Goal: Transaction & Acquisition: Purchase product/service

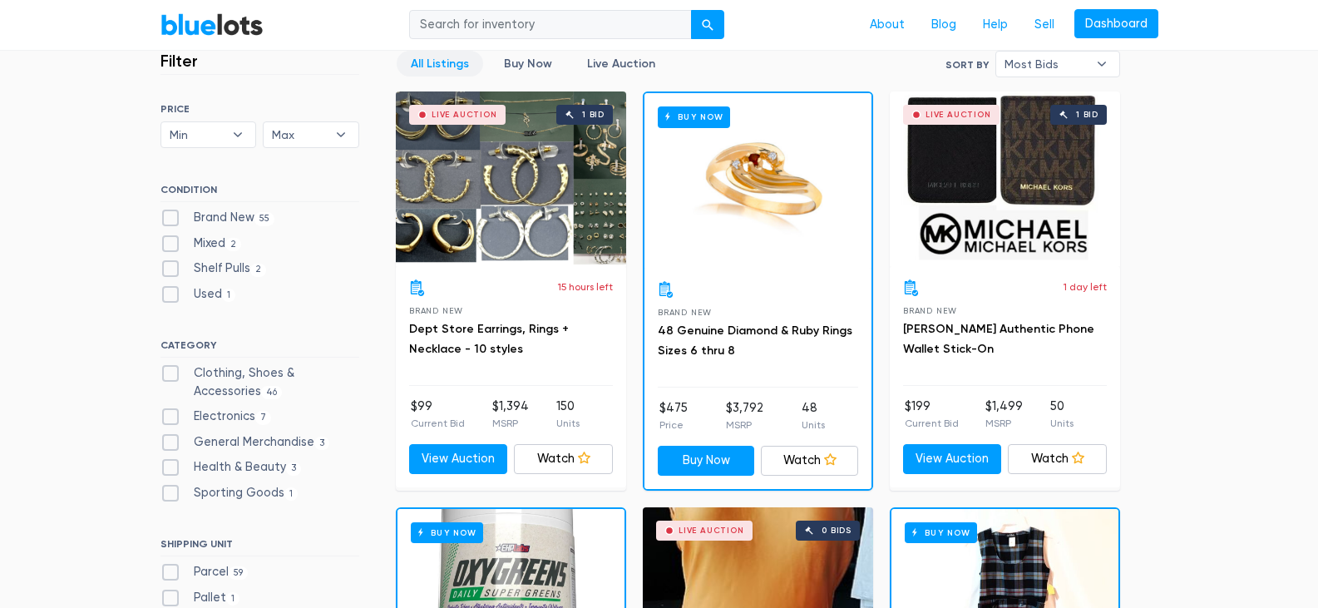
scroll to position [532, 0]
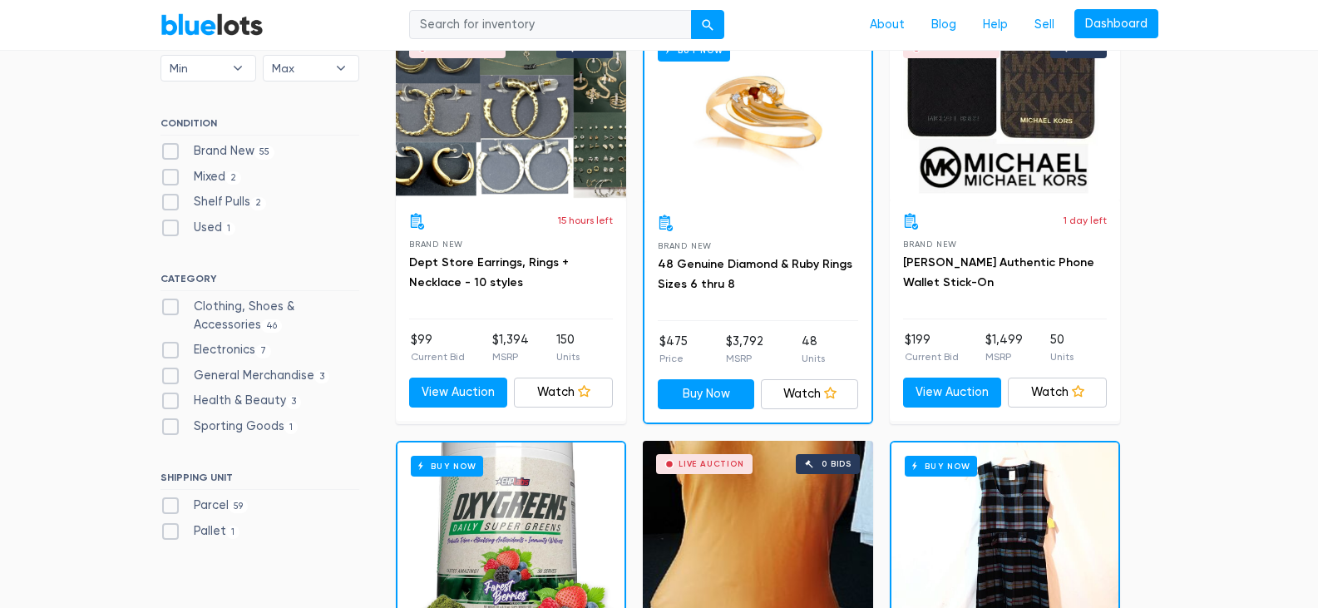
click at [172, 152] on label "Brand New 55" at bounding box center [218, 151] width 115 height 18
click at [171, 152] on New"] "Brand New 55" at bounding box center [166, 147] width 11 height 11
checkbox New"] "true"
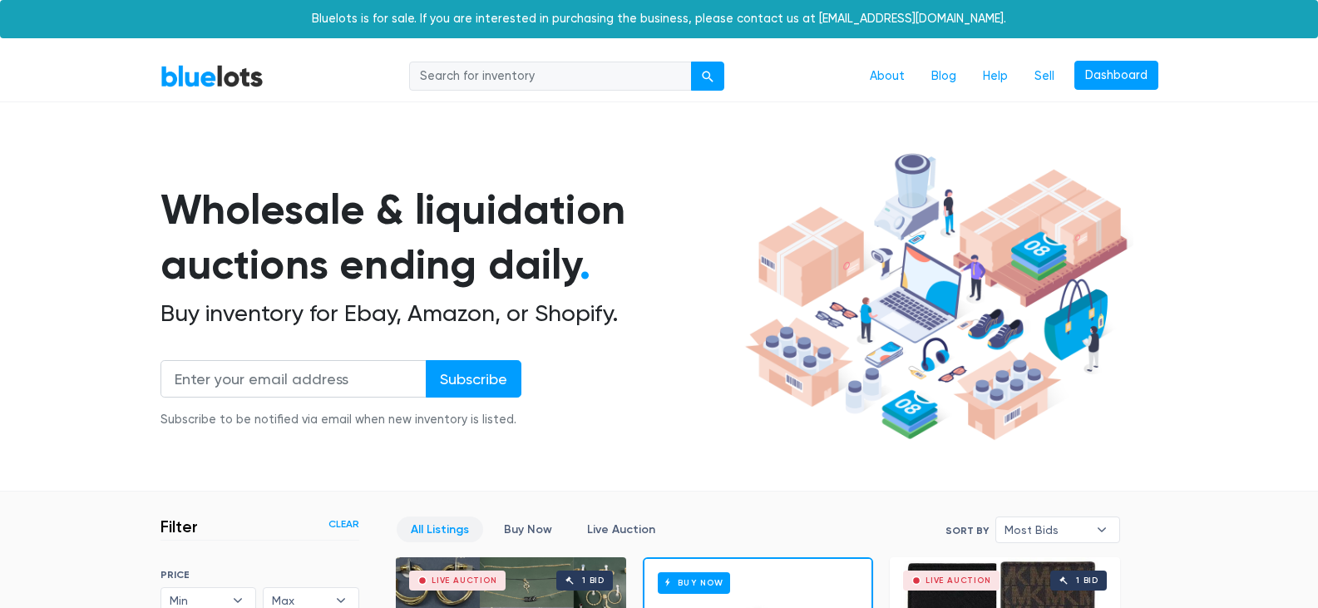
scroll to position [448, 0]
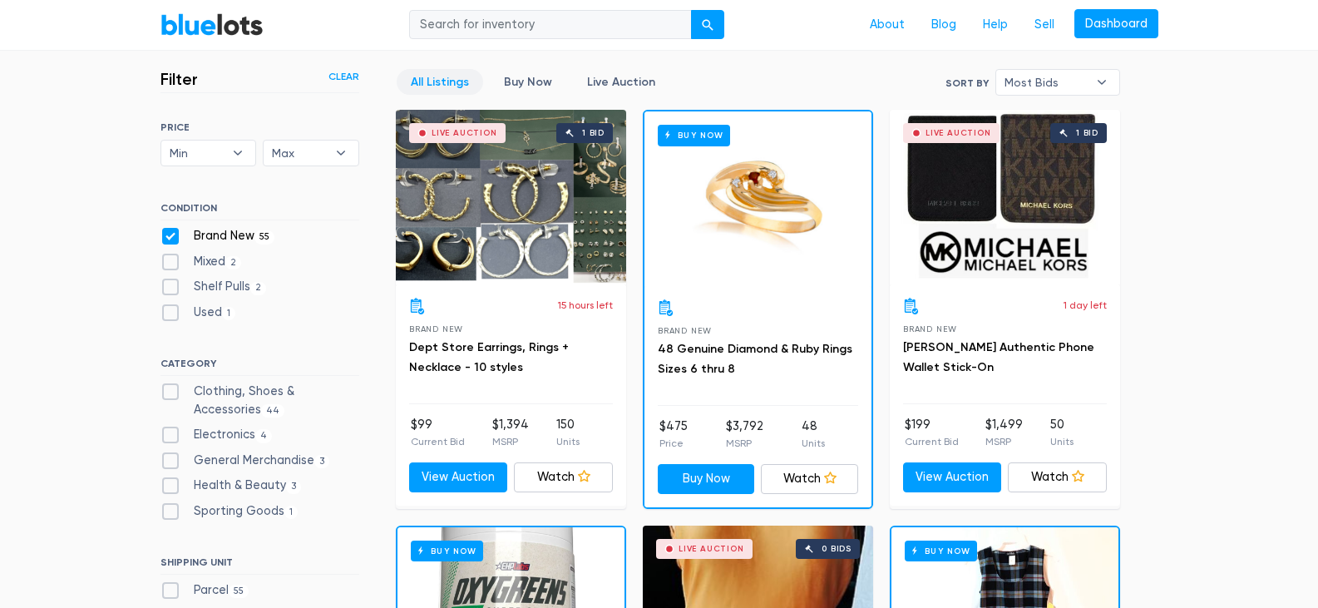
click at [167, 398] on label "Clothing, Shoes & Accessories 44" at bounding box center [260, 401] width 199 height 36
click at [167, 393] on Accessories"] "Clothing, Shoes & Accessories 44" at bounding box center [166, 388] width 11 height 11
checkbox Accessories"] "true"
click at [170, 432] on label "Electronics 4" at bounding box center [217, 435] width 112 height 18
click at [170, 432] on input "Electronics 4" at bounding box center [166, 431] width 11 height 11
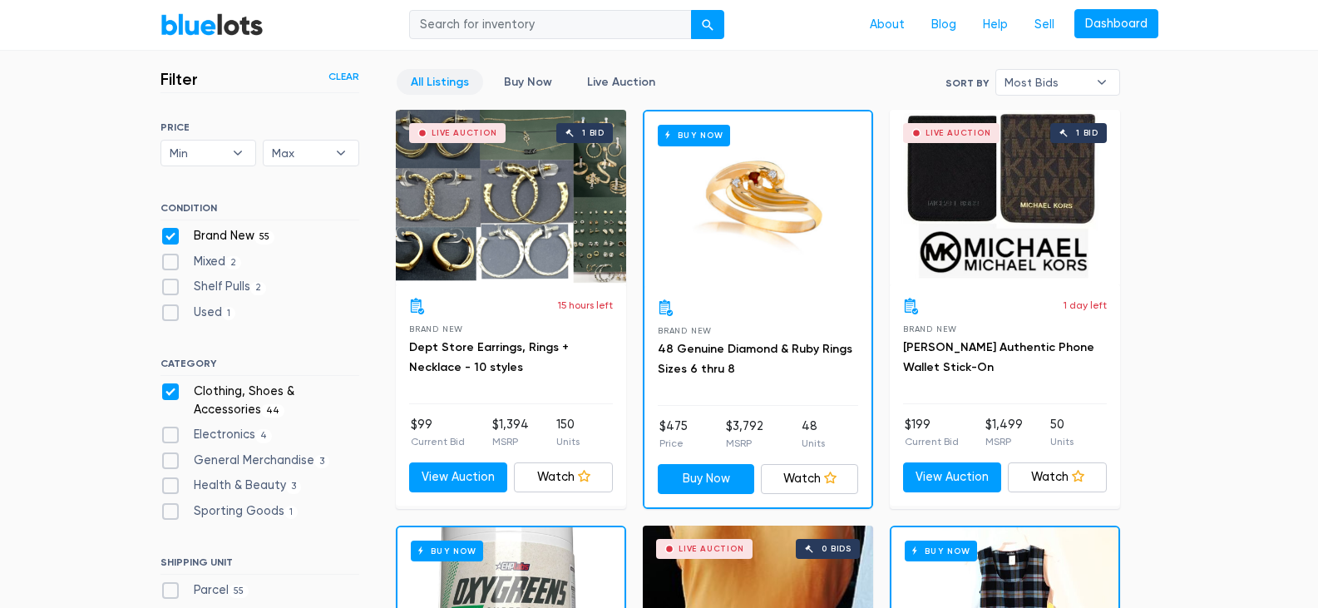
checkbox input "true"
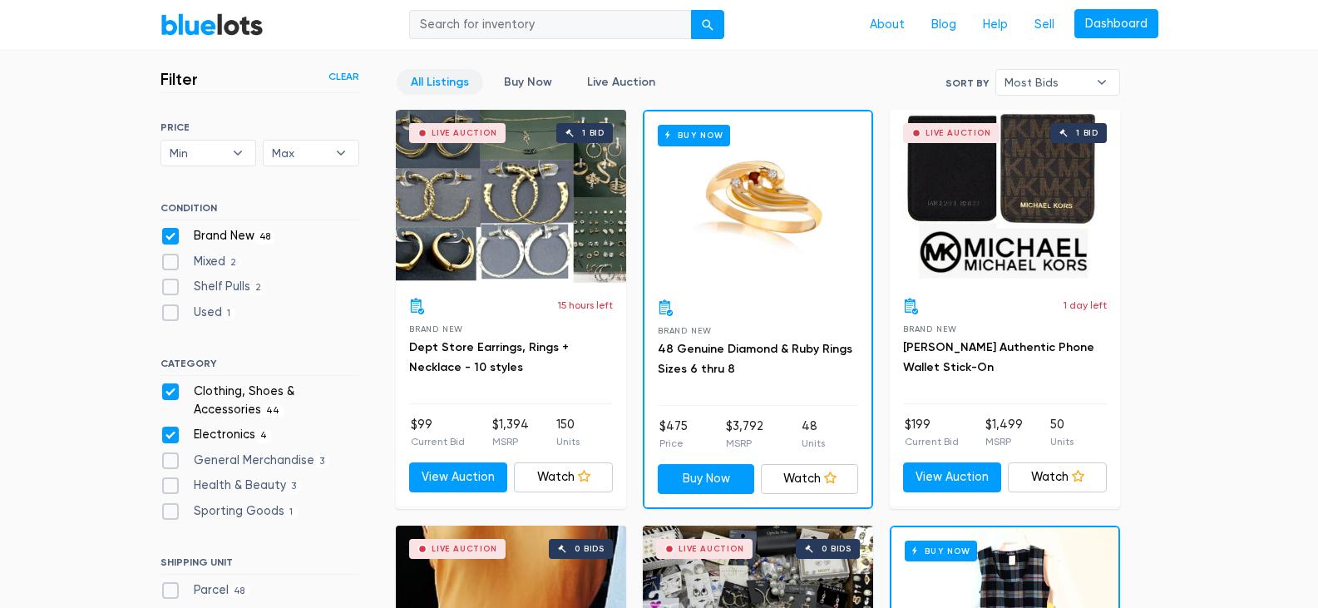
scroll to position [448, 0]
click at [172, 482] on label "Health & Beauty 3" at bounding box center [231, 486] width 141 height 18
click at [171, 482] on Beauty"] "Health & Beauty 3" at bounding box center [166, 482] width 11 height 11
checkbox Beauty"] "true"
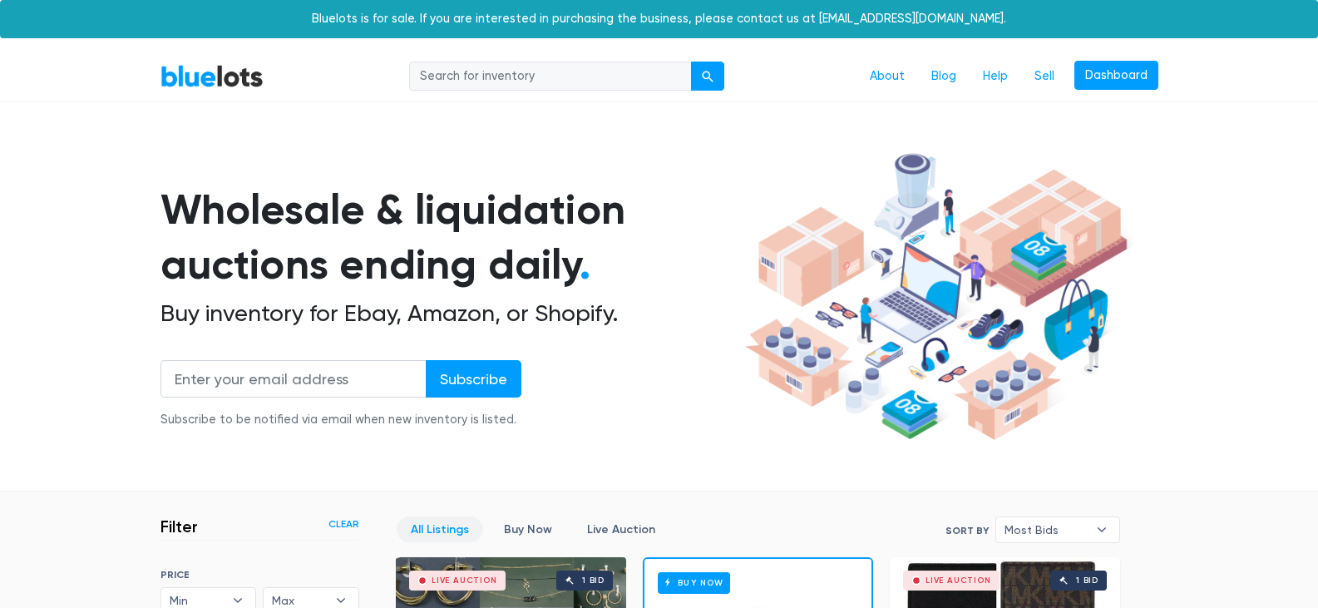
scroll to position [448, 0]
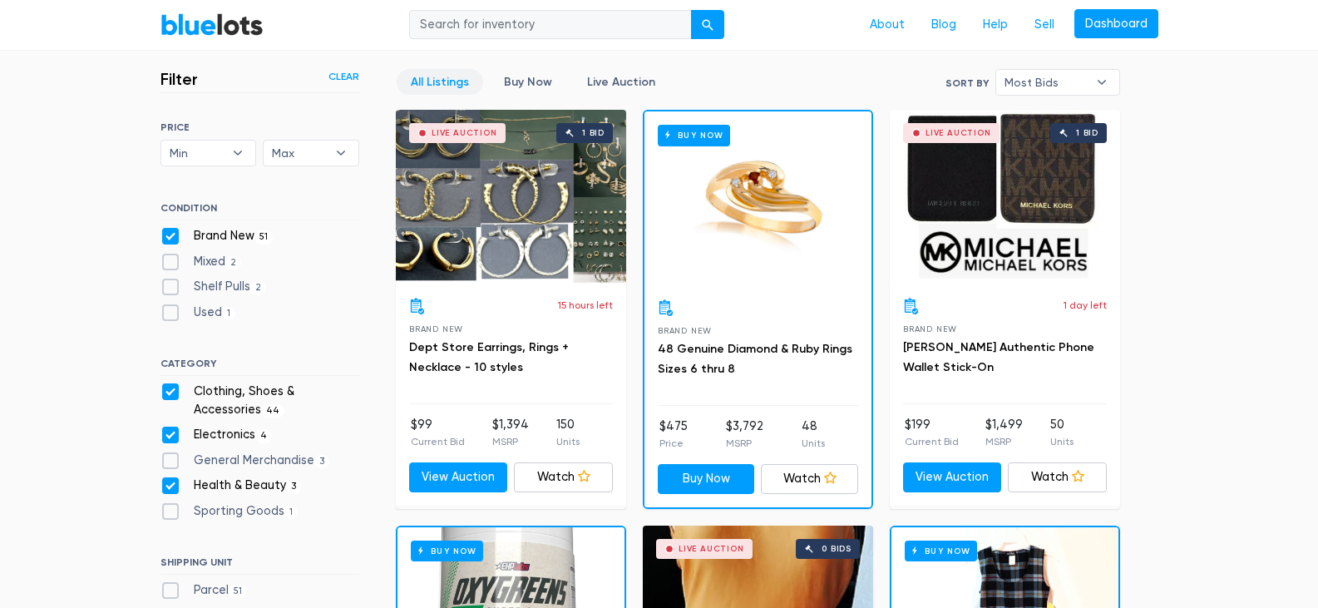
click at [175, 460] on label "General Merchandise 3" at bounding box center [246, 461] width 170 height 18
click at [171, 460] on Merchandise"] "General Merchandise 3" at bounding box center [166, 457] width 11 height 11
checkbox Merchandise"] "true"
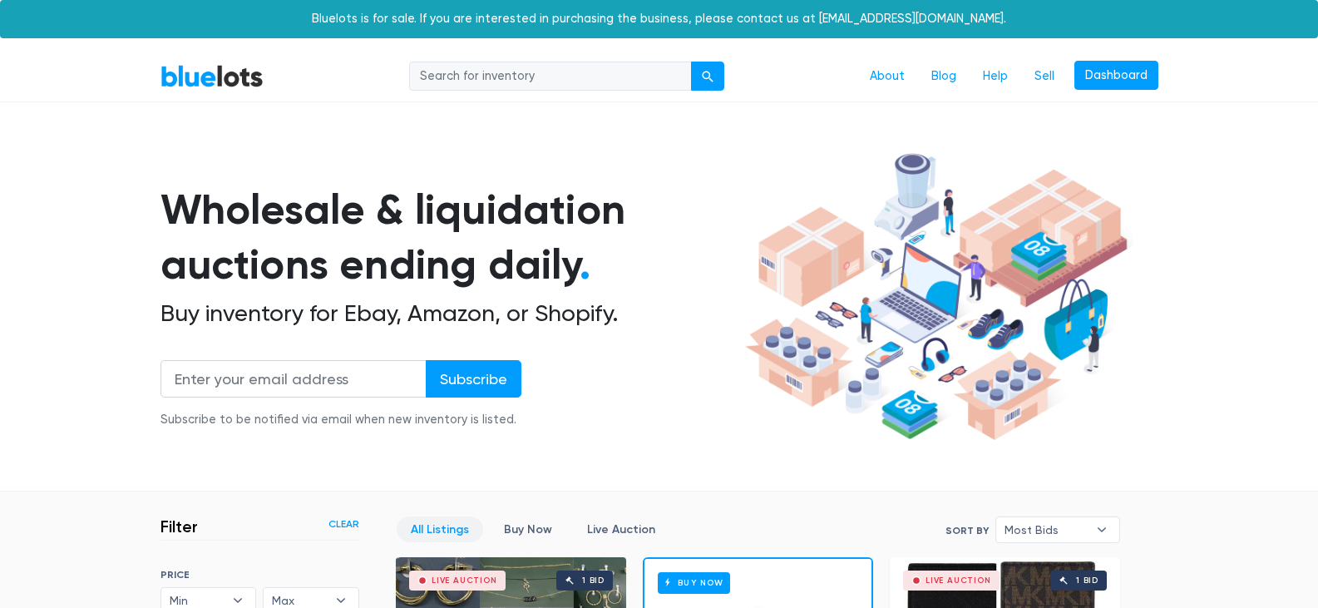
scroll to position [448, 0]
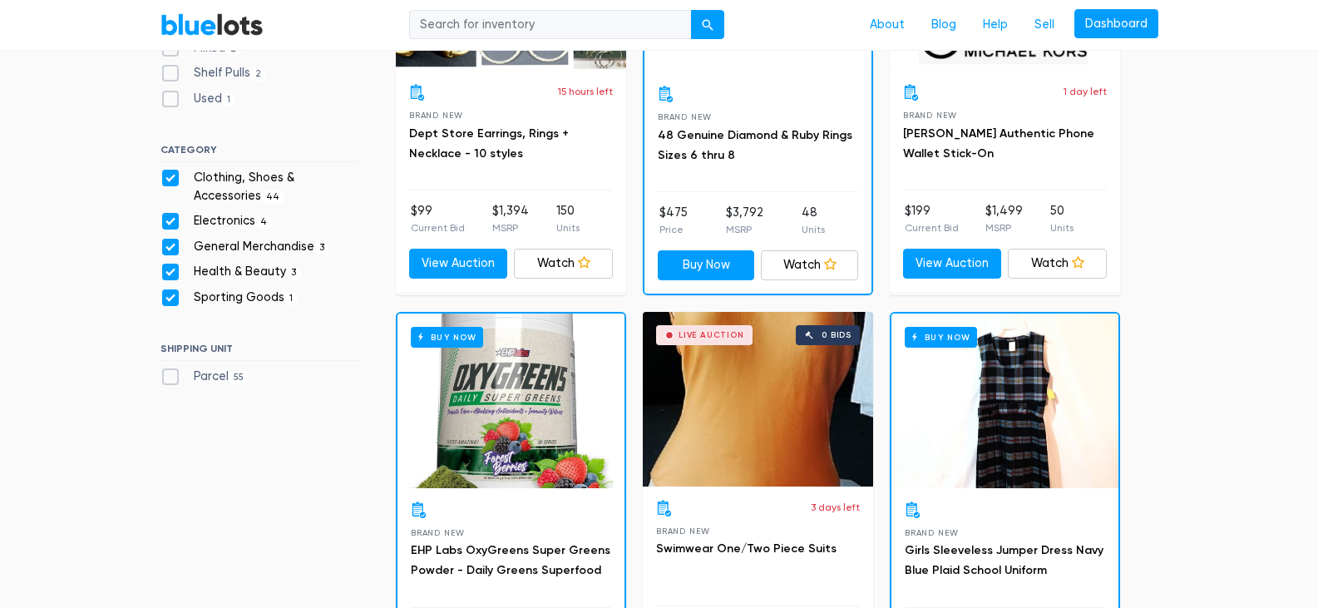
scroll to position [747, 0]
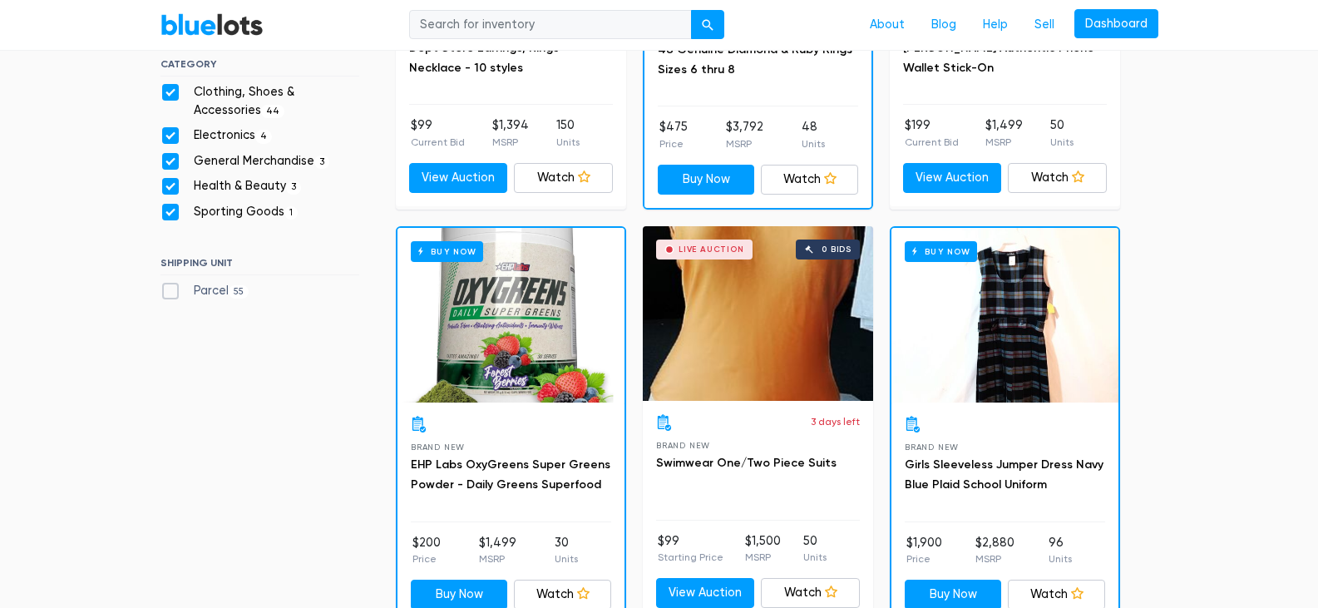
click at [174, 293] on label "Parcel 55" at bounding box center [205, 291] width 89 height 18
click at [171, 293] on input "Parcel 55" at bounding box center [166, 287] width 11 height 11
checkbox input "true"
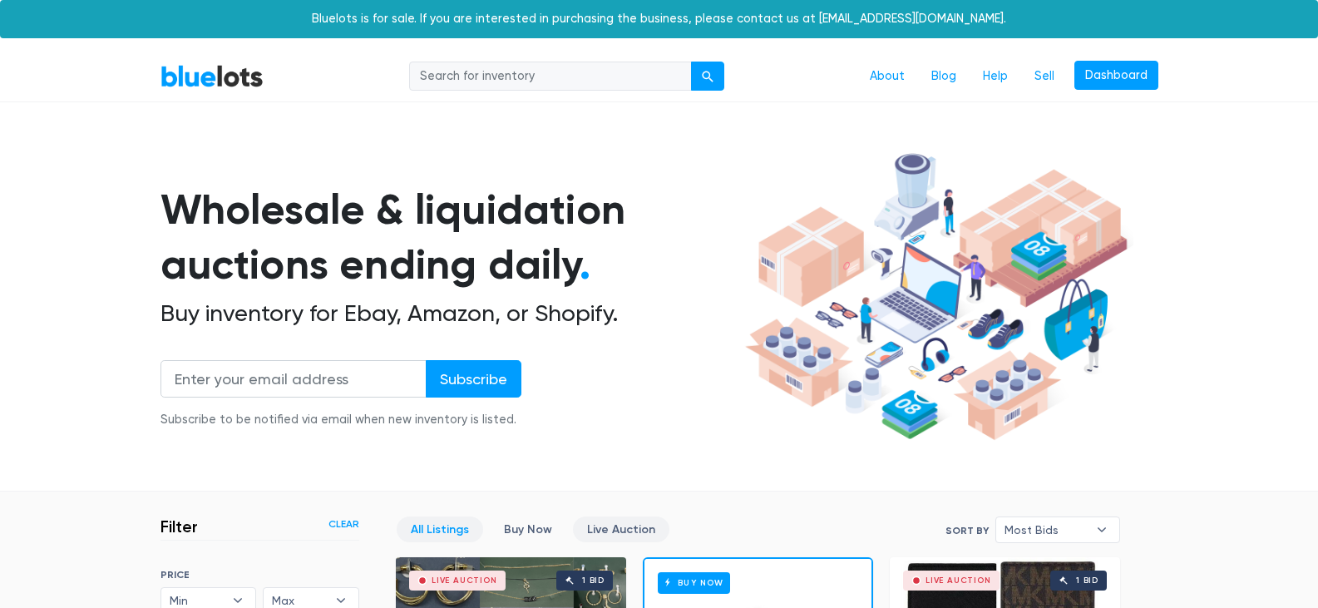
click at [621, 523] on link "Live Auction" at bounding box center [621, 530] width 96 height 26
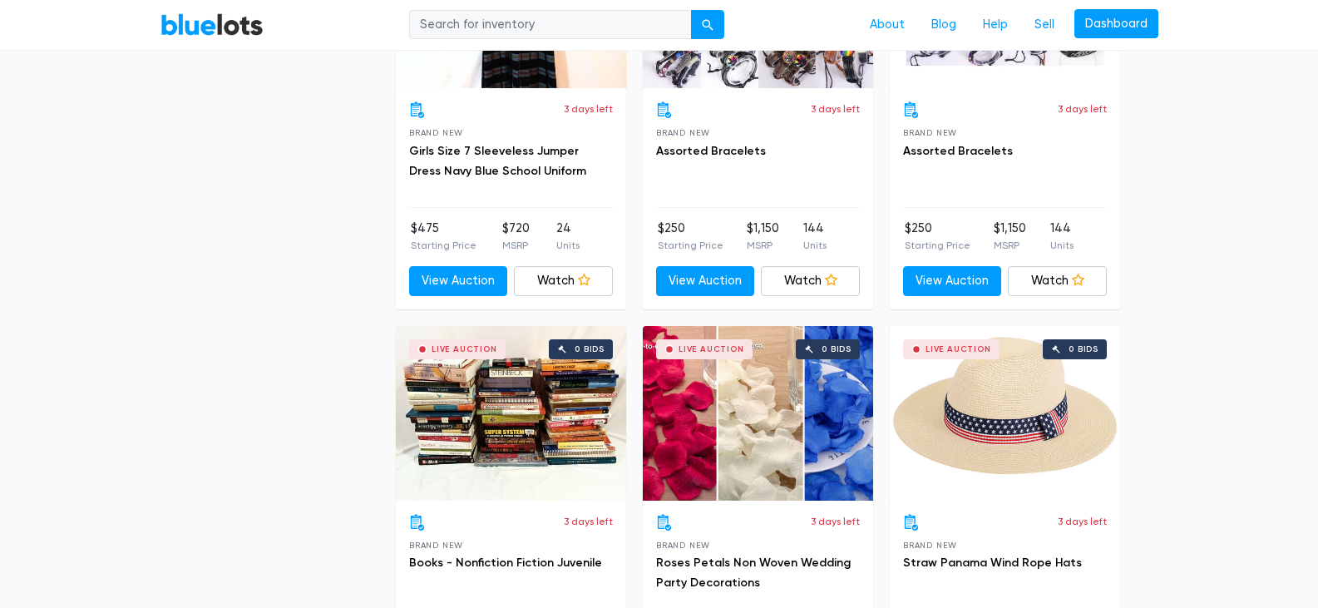
scroll to position [3545, 0]
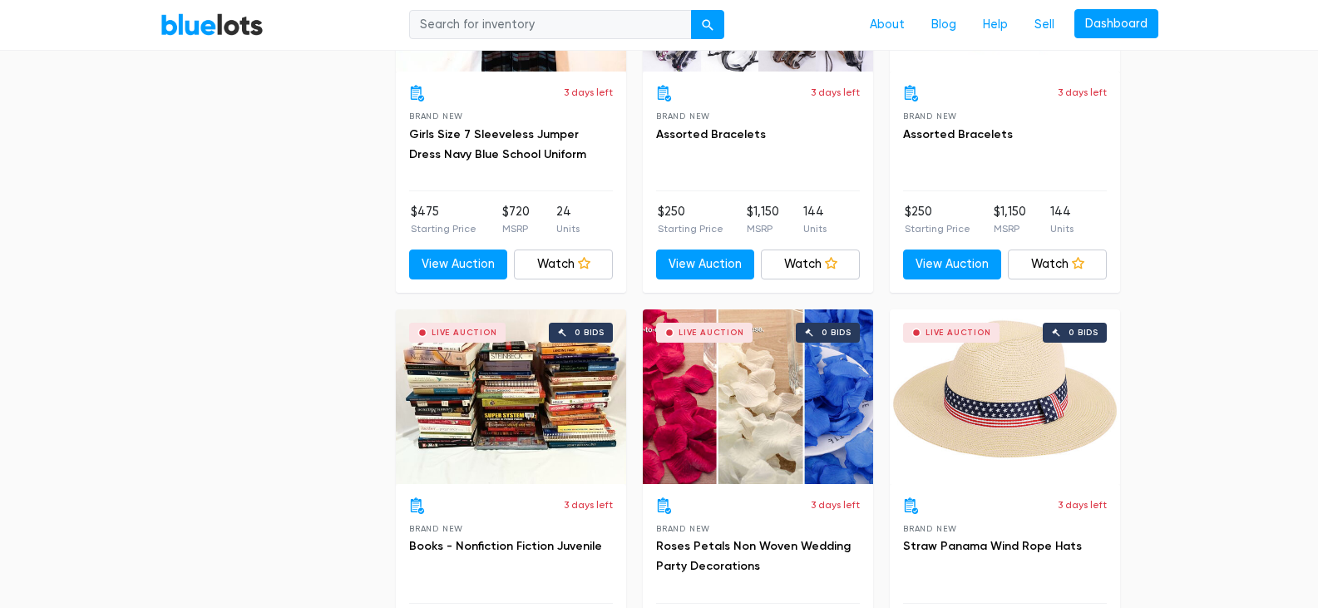
click at [512, 401] on div "Live Auction 0 bids" at bounding box center [511, 396] width 230 height 175
